Goal: Task Accomplishment & Management: Use online tool/utility

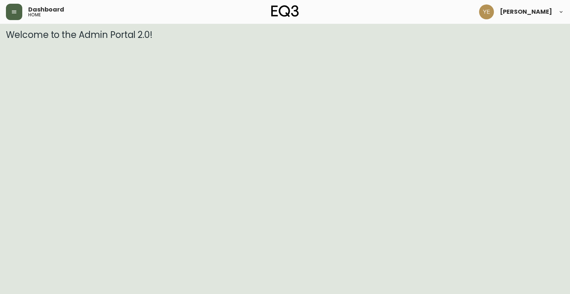
click at [6, 16] on button "button" at bounding box center [14, 12] width 16 height 16
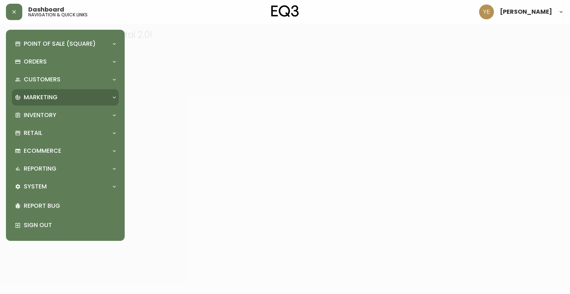
click at [71, 104] on div "Marketing" at bounding box center [65, 97] width 107 height 16
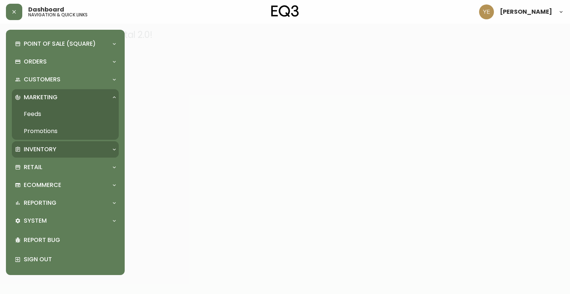
click at [59, 152] on div "Inventory" at bounding box center [62, 149] width 94 height 8
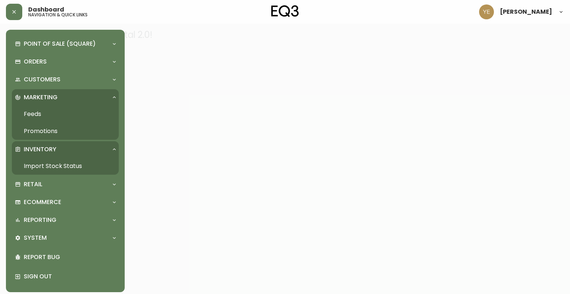
click at [79, 167] on link "Import Stock Status" at bounding box center [65, 165] width 107 height 17
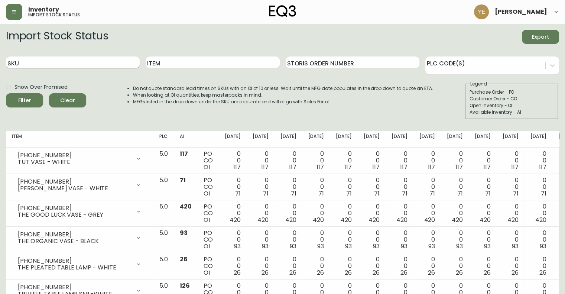
click at [74, 66] on input "SKU" at bounding box center [73, 62] width 134 height 12
click at [6, 93] on button "Filter" at bounding box center [24, 100] width 37 height 14
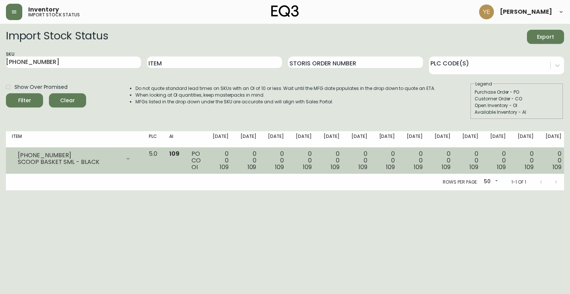
click at [112, 170] on td "[PHONE_NUMBER] SCOOP BASKET SML - BLACK Opening Balance 109 ( [DATE] ) Availabl…" at bounding box center [74, 160] width 137 height 26
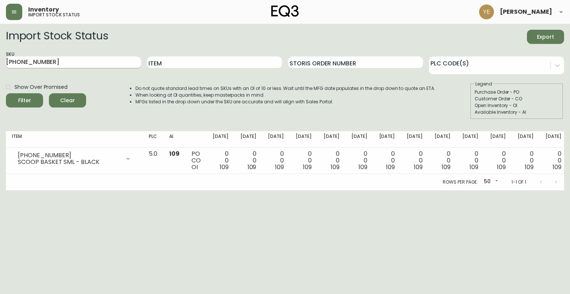
click at [76, 63] on input "[PHONE_NUMBER]" at bounding box center [73, 62] width 135 height 12
click at [76, 63] on body "Inventory import stock status [PERSON_NAME] Import Stock Status Export SKU [PHO…" at bounding box center [285, 95] width 570 height 190
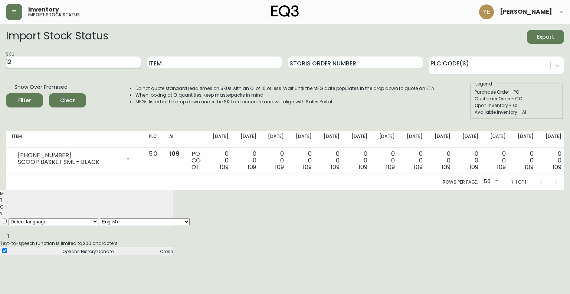
type input "1"
type input "[PHONE_NUMBER]"
click at [6, 93] on button "Filter" at bounding box center [24, 100] width 37 height 14
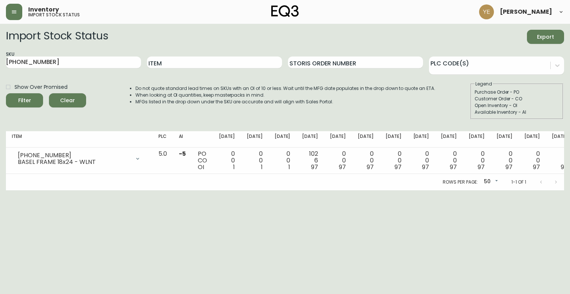
click at [206, 190] on html "Inventory import stock status [PERSON_NAME] Import Stock Status Export SKU [PHO…" at bounding box center [285, 95] width 570 height 190
